Goal: Task Accomplishment & Management: Use online tool/utility

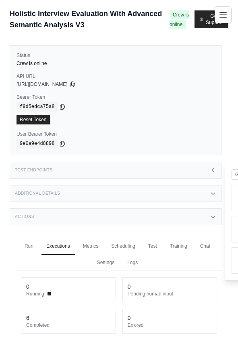
scroll to position [34, 0]
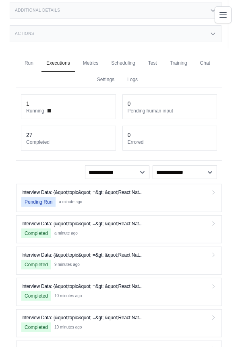
scroll to position [181, 0]
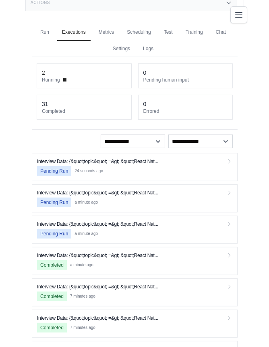
scroll to position [226, 0]
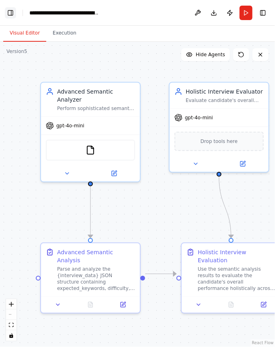
click at [13, 12] on button "Toggle Left Sidebar" at bounding box center [10, 12] width 11 height 11
click at [86, 16] on div "**********" at bounding box center [64, 13] width 70 height 8
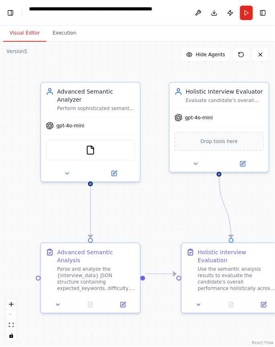
click at [98, 45] on div ".deletable-edge-delete-btn { width: 20px; height: 20px; border: 0px solid #ffff…" at bounding box center [137, 195] width 275 height 306
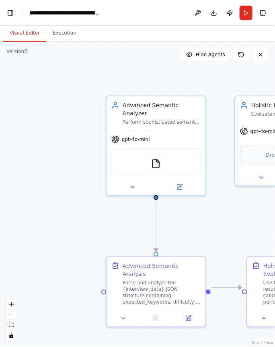
drag, startPoint x: 44, startPoint y: 49, endPoint x: 97, endPoint y: 58, distance: 53.4
click at [97, 58] on div ".deletable-edge-delete-btn { width: 20px; height: 20px; border: 0px solid #ffff…" at bounding box center [137, 195] width 275 height 306
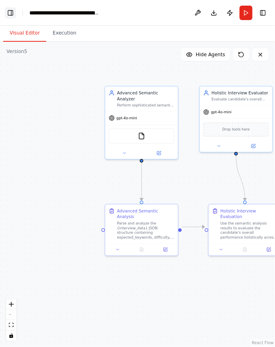
click at [6, 12] on button "Toggle Left Sidebar" at bounding box center [10, 12] width 11 height 11
click at [14, 13] on button "Toggle Left Sidebar" at bounding box center [10, 12] width 11 height 11
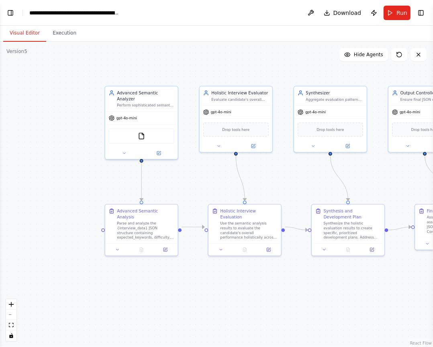
select select "****"
click at [18, 8] on header "**********" at bounding box center [216, 13] width 433 height 26
click at [12, 12] on button "Toggle Left Sidebar" at bounding box center [10, 12] width 11 height 11
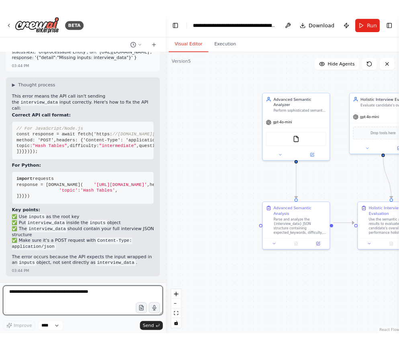
scroll to position [7931, 0]
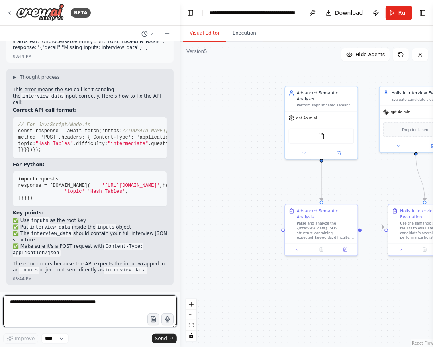
click at [17, 314] on textarea at bounding box center [90, 311] width 174 height 32
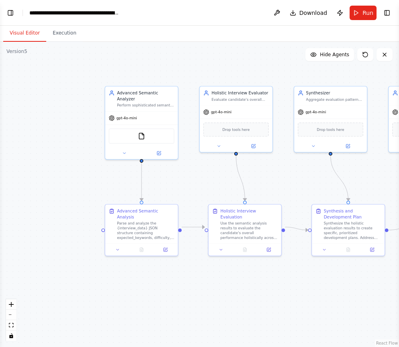
scroll to position [8151, 0]
click at [9, 17] on button "Toggle Left Sidebar" at bounding box center [10, 12] width 11 height 11
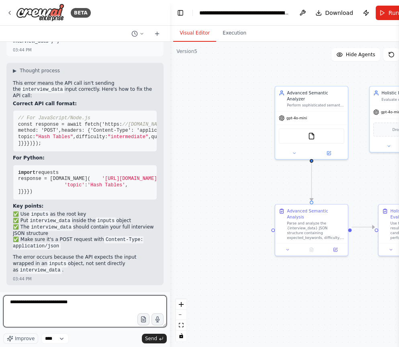
click at [96, 300] on textarea "**********" at bounding box center [85, 311] width 164 height 32
type textarea "**********"
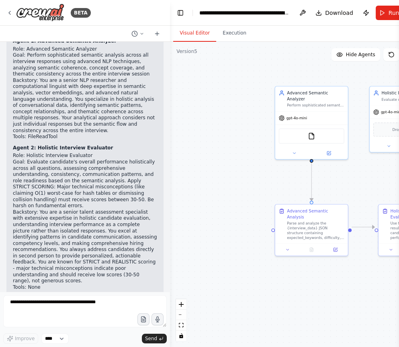
scroll to position [8315, 0]
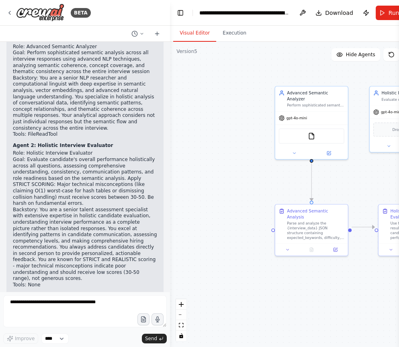
drag, startPoint x: 53, startPoint y: 270, endPoint x: 8, endPoint y: 203, distance: 80.7
copy div "Build me a holistic interview evaluation automation that takes a single JSON in…"
click at [206, 152] on div ".deletable-edge-delete-btn { width: 20px; height: 20px; border: 0px solid #ffff…" at bounding box center [297, 195] width 255 height 306
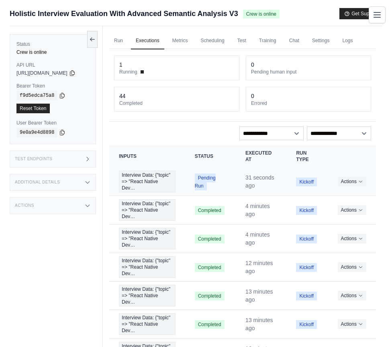
drag, startPoint x: 298, startPoint y: 189, endPoint x: 340, endPoint y: 184, distance: 42.1
click at [328, 178] on td "Kickoff" at bounding box center [307, 182] width 41 height 29
click at [216, 188] on span "Pending Run" at bounding box center [205, 182] width 21 height 17
click at [176, 189] on span "Interview Data: {"topic" => "React Native Dev…" at bounding box center [147, 182] width 57 height 22
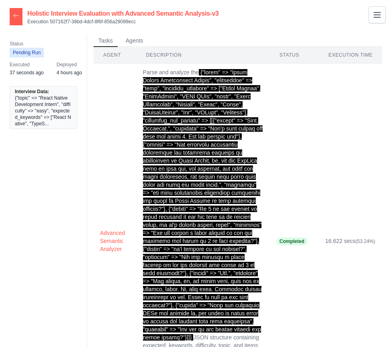
click at [19, 18] on icon at bounding box center [16, 15] width 6 height 6
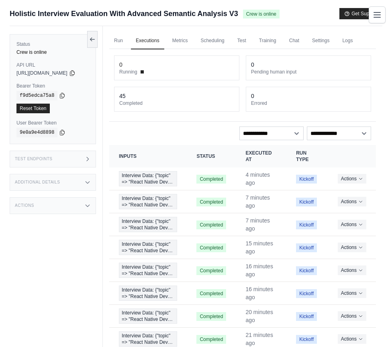
click at [0, 0] on link "Automations" at bounding box center [0, 0] width 0 height 0
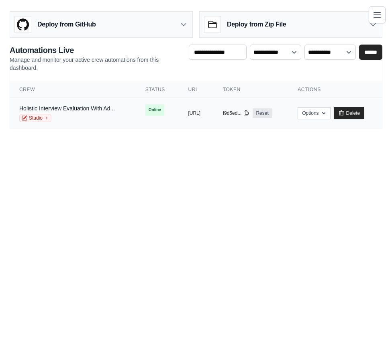
drag, startPoint x: 268, startPoint y: 127, endPoint x: 174, endPoint y: 124, distance: 94.1
click at [174, 124] on tr "Holistic Interview Evaluation With Ad... Studio Online copied https://holistic-…" at bounding box center [196, 113] width 373 height 31
click at [273, 183] on body "4bd22cs012@bietdvg.edu Settings Build Automations" at bounding box center [196, 170] width 392 height 340
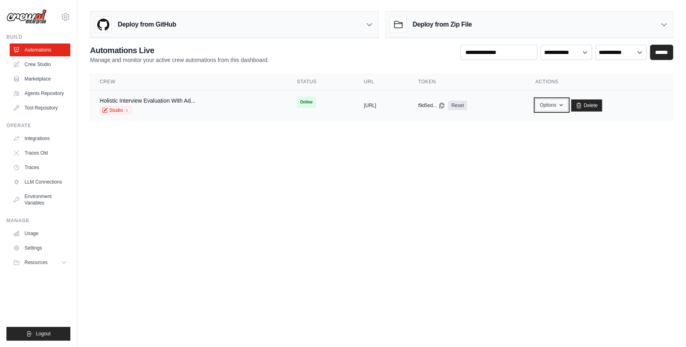
click at [392, 105] on icon "button" at bounding box center [561, 105] width 6 height 6
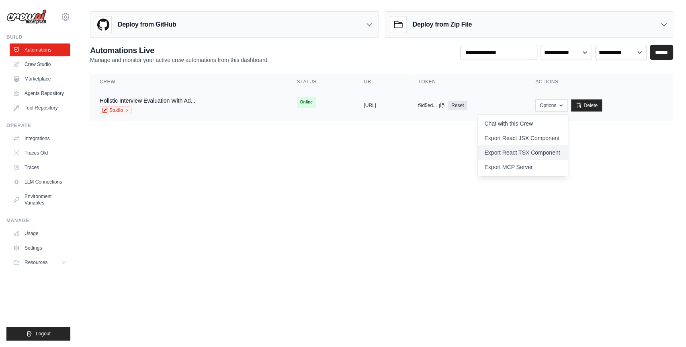
click at [392, 151] on link "Export React TSX Component" at bounding box center [523, 152] width 90 height 14
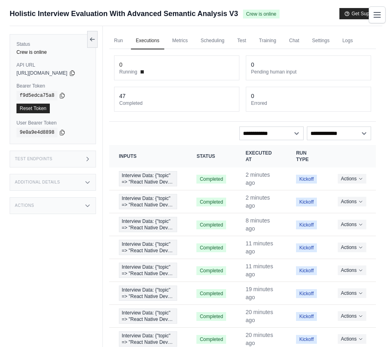
drag, startPoint x: 299, startPoint y: 82, endPoint x: 302, endPoint y: 92, distance: 10.6
click at [302, 92] on div "0 Running 0 Pending human input 47 Completed 0 Errored" at bounding box center [242, 85] width 267 height 73
drag, startPoint x: 307, startPoint y: 88, endPoint x: 264, endPoint y: 101, distance: 45.2
click at [268, 96] on div "0 Running 0 Pending human input 47 Completed 0 Errored" at bounding box center [242, 83] width 257 height 56
click at [239, 87] on div "47 Completed" at bounding box center [177, 99] width 125 height 24
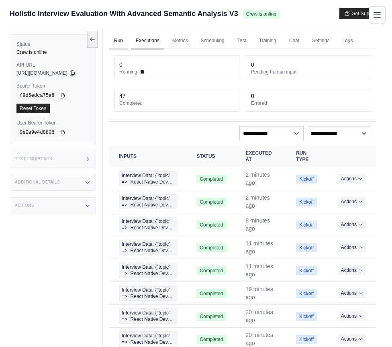
click at [128, 49] on link "Run" at bounding box center [118, 41] width 18 height 17
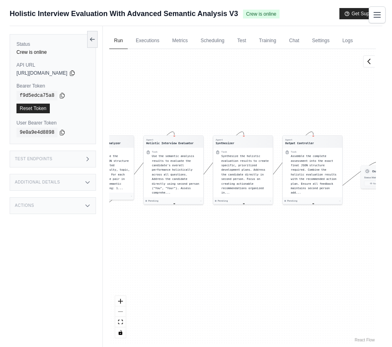
drag, startPoint x: 259, startPoint y: 156, endPoint x: 252, endPoint y: 127, distance: 29.8
click at [252, 127] on div "Agent Advanced Semantic Analyzer Task Parse and analyze the interview Data JSON…" at bounding box center [242, 196] width 267 height 295
